Goal: Task Accomplishment & Management: Manage account settings

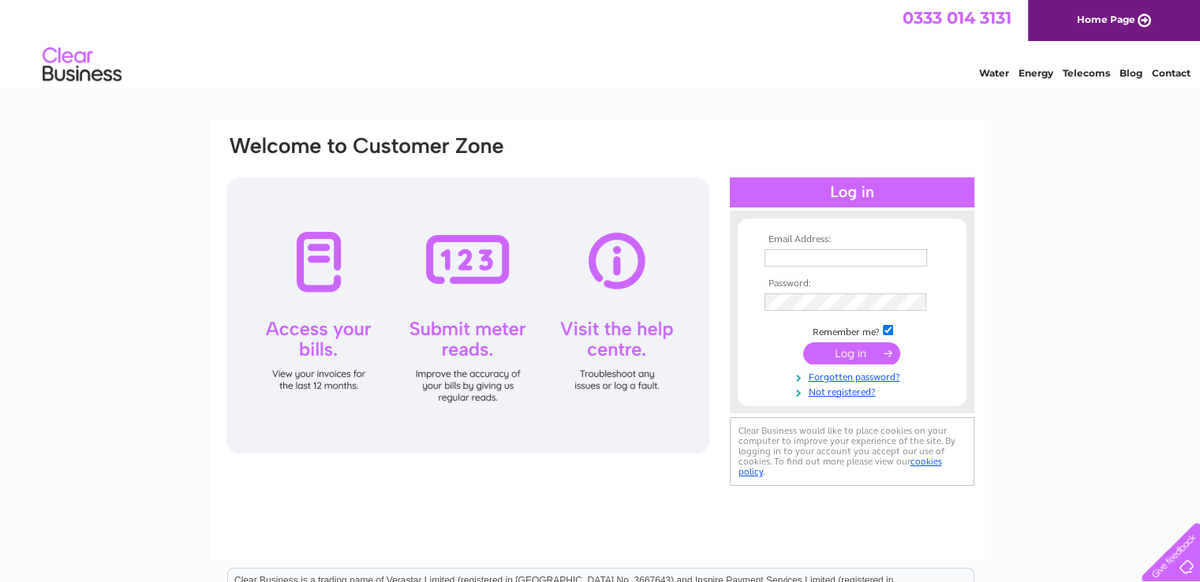
type input "[EMAIL_ADDRESS][DOMAIN_NAME]"
click at [844, 354] on input "submit" at bounding box center [851, 353] width 97 height 22
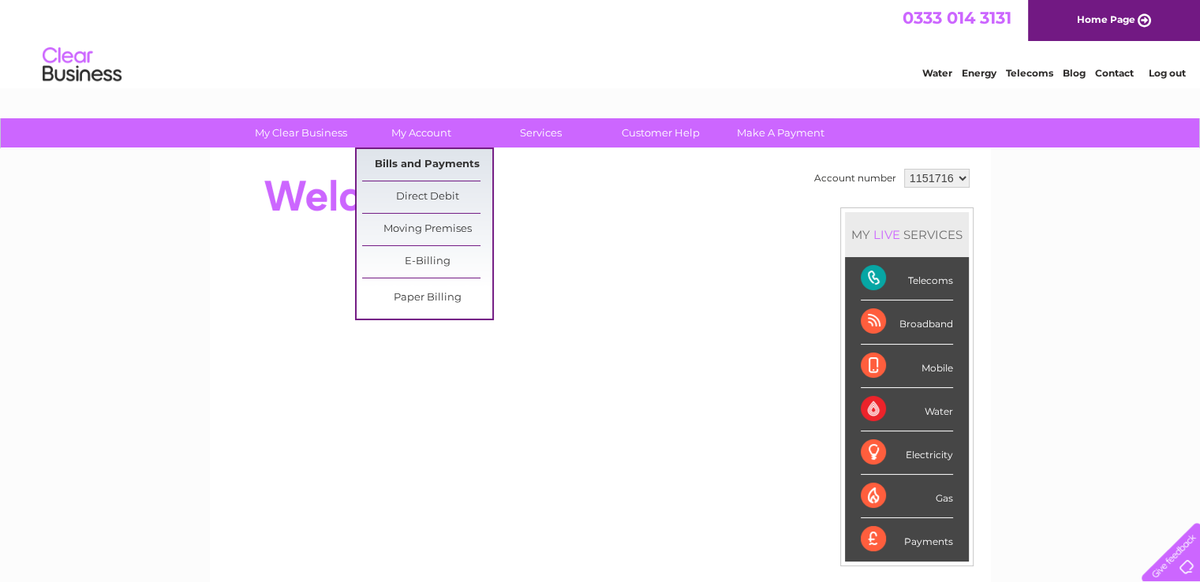
click at [416, 162] on link "Bills and Payments" at bounding box center [427, 165] width 130 height 32
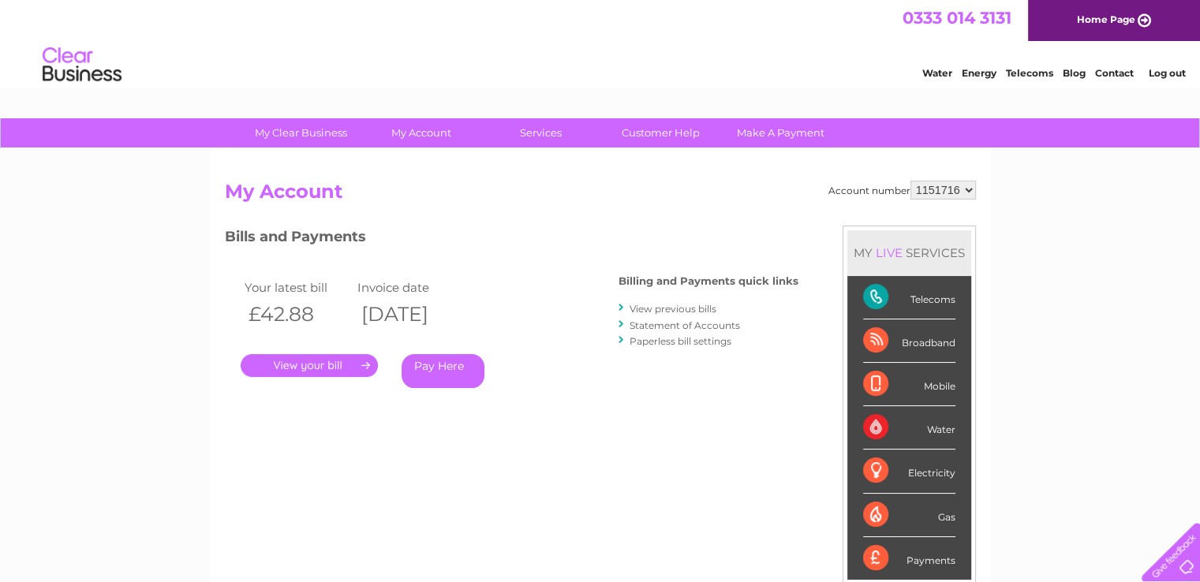
click at [320, 364] on link "." at bounding box center [309, 365] width 137 height 23
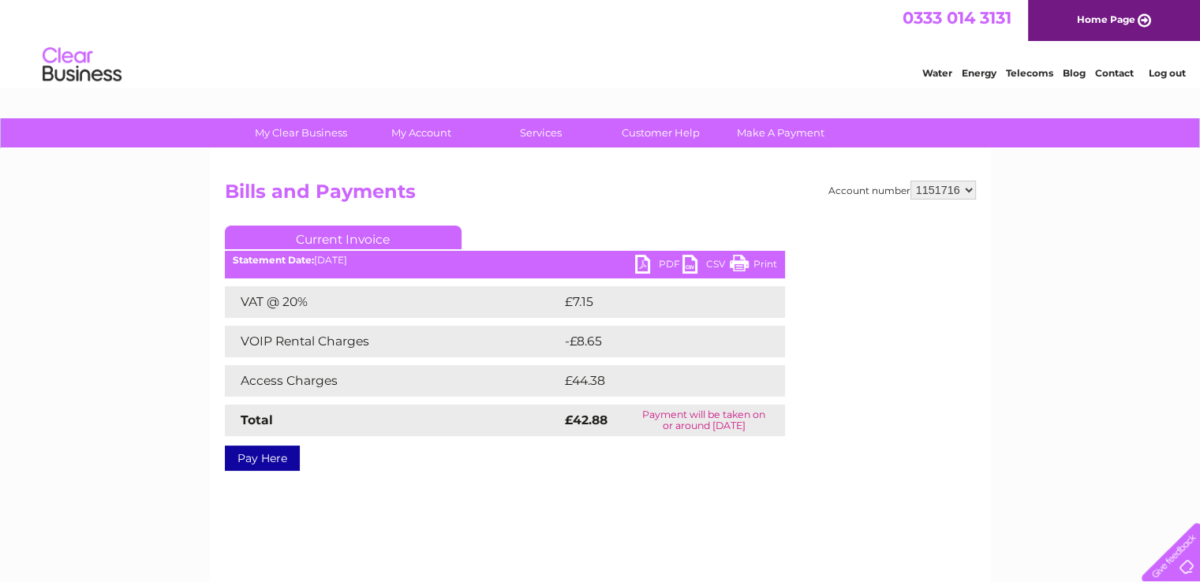
click at [644, 269] on link "PDF" at bounding box center [658, 266] width 47 height 23
